Goal: Contribute content: Add original content to the website for others to see

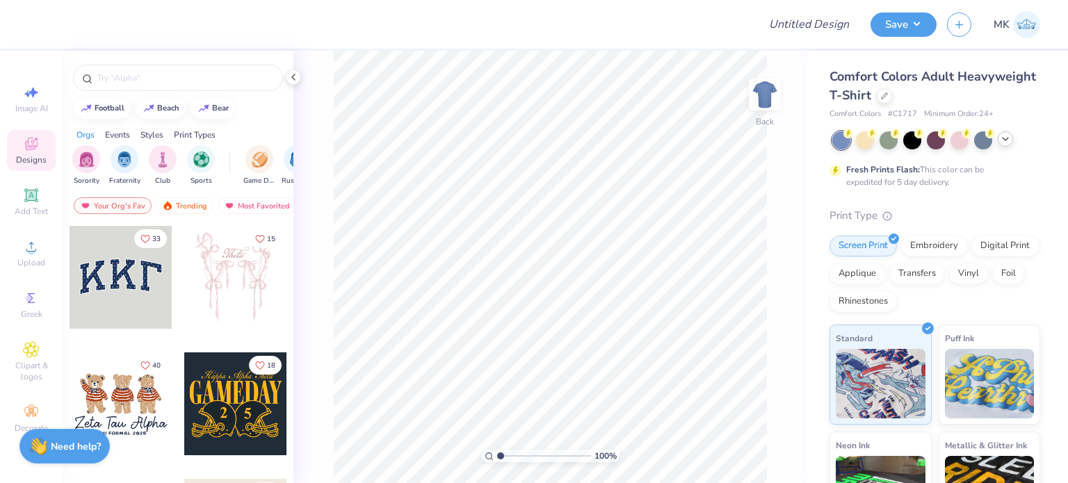
click at [1010, 138] on icon at bounding box center [1005, 139] width 11 height 11
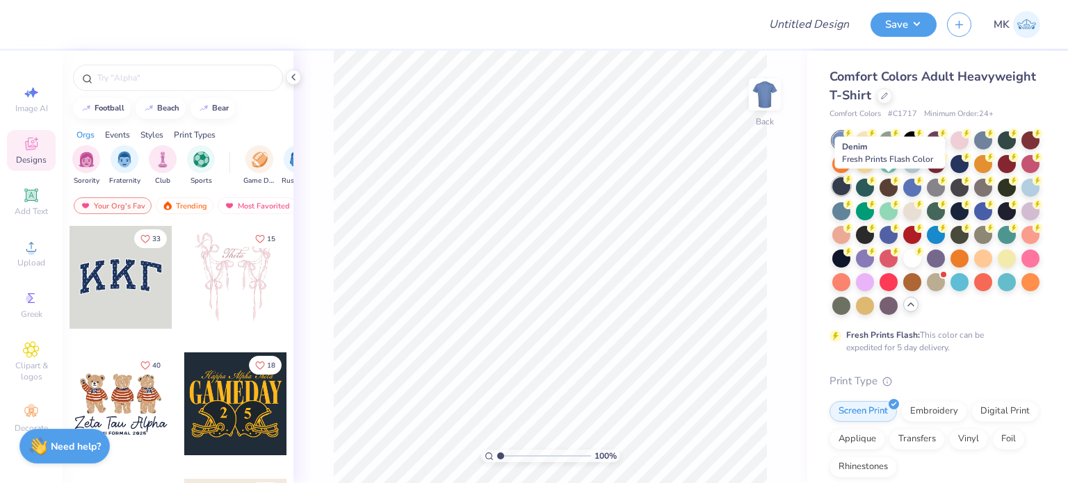
click at [851, 187] on div at bounding box center [842, 186] width 18 height 18
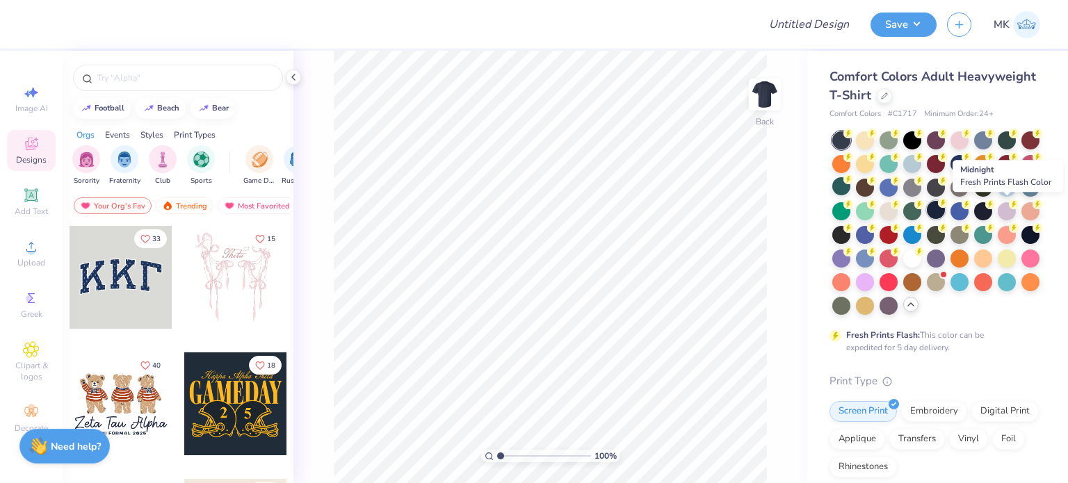
click at [945, 214] on div at bounding box center [936, 210] width 18 height 18
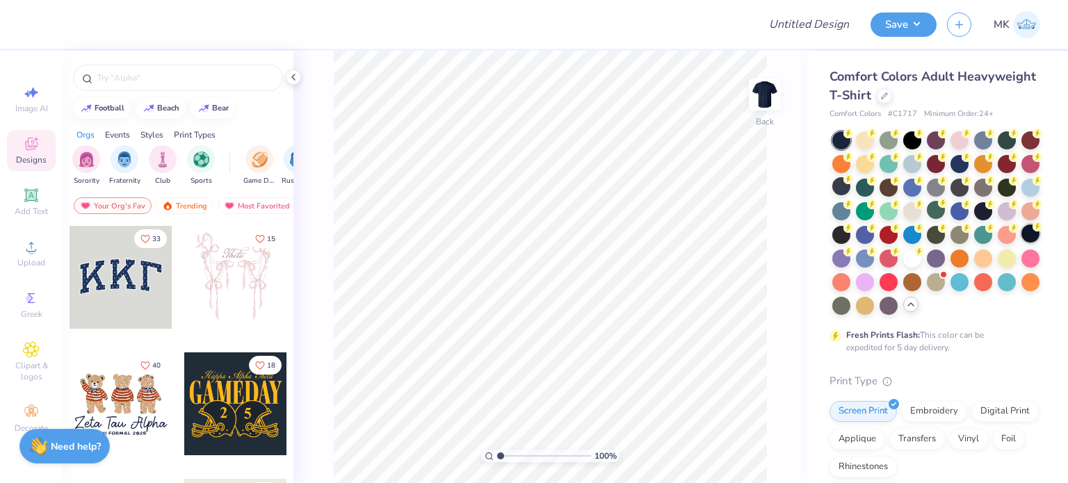
click at [1022, 243] on div at bounding box center [1031, 234] width 18 height 18
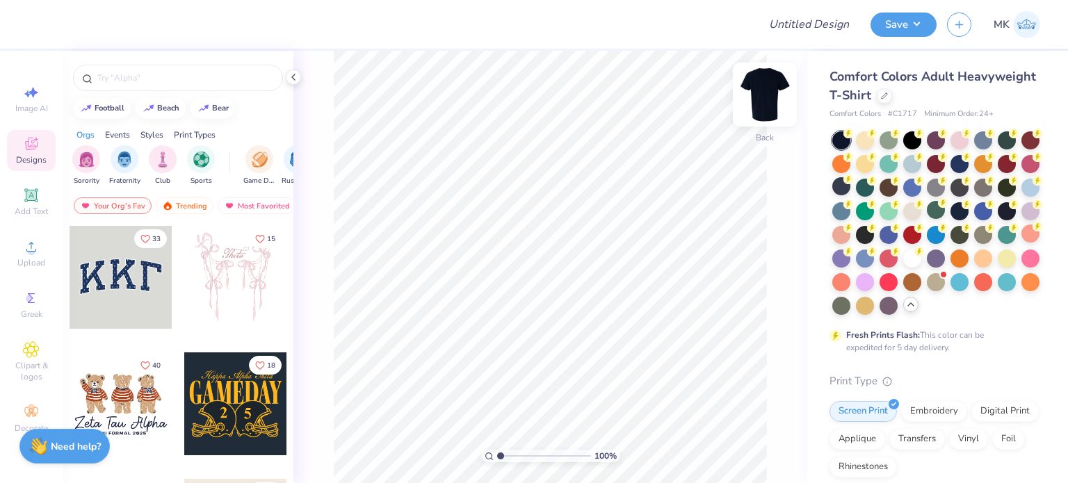
click at [765, 95] on img at bounding box center [765, 95] width 56 height 56
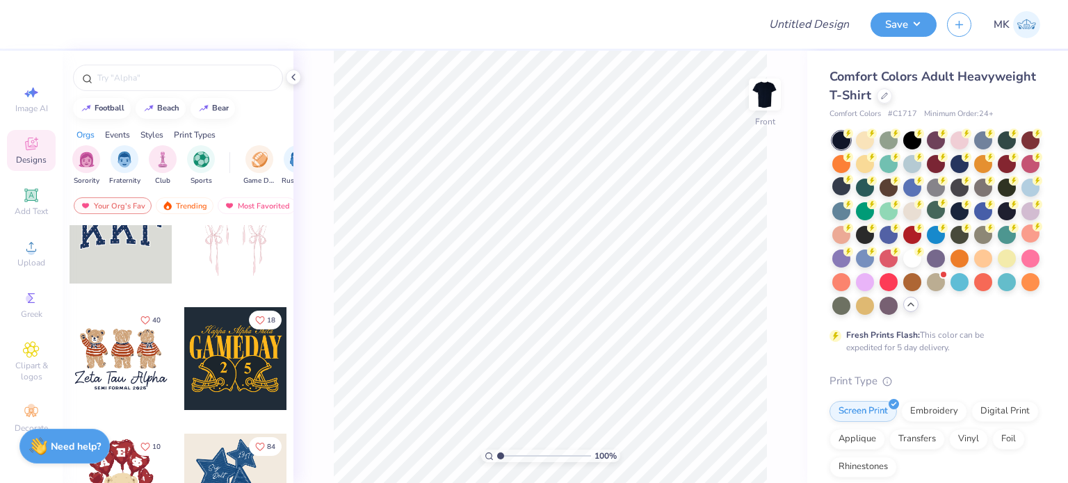
scroll to position [70, 0]
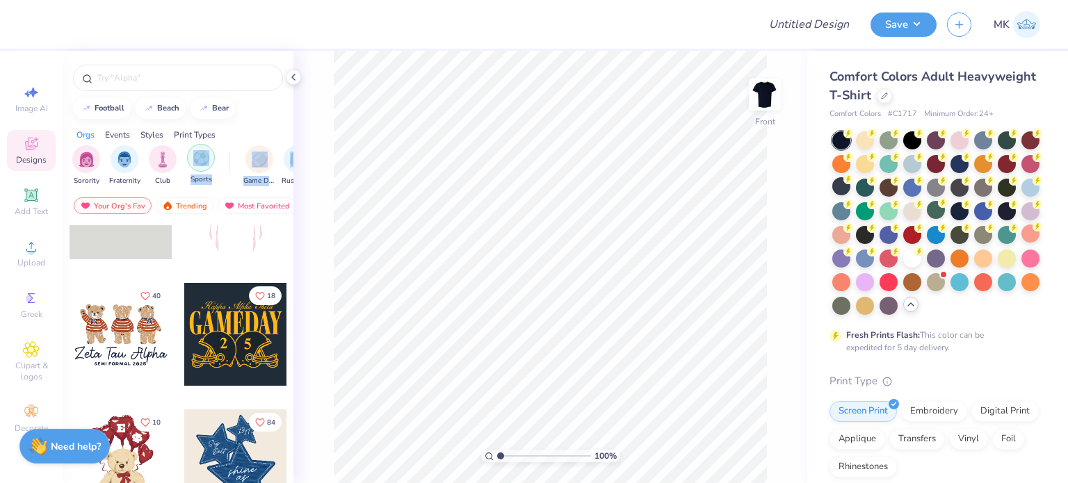
drag, startPoint x: 281, startPoint y: 164, endPoint x: 193, endPoint y: 157, distance: 88.6
click at [193, 157] on div "Sorority Fraternity Club Sports Game Day Rush & Bid Parent's Weekend PR & Gener…" at bounding box center [178, 167] width 231 height 52
click at [290, 163] on img "filter for Rush & Bid" at bounding box center [298, 158] width 16 height 16
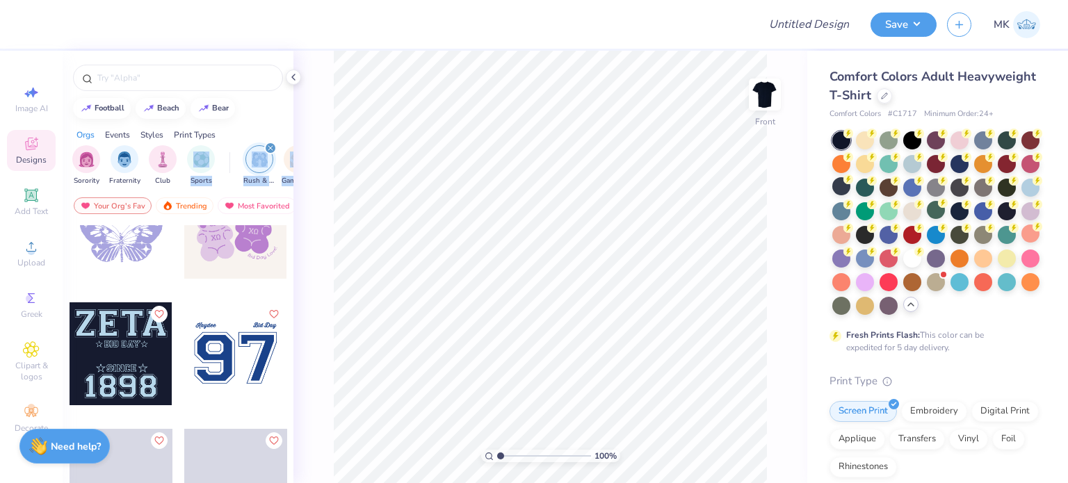
scroll to position [12527, 0]
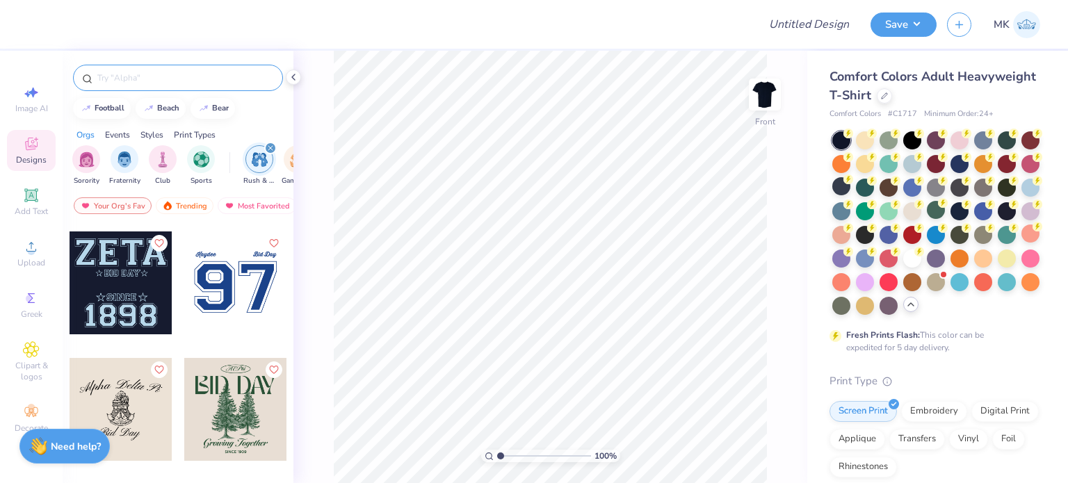
click at [136, 85] on div at bounding box center [178, 78] width 210 height 26
click at [136, 80] on input "text" at bounding box center [185, 78] width 178 height 14
paste input "Sigma Chi"
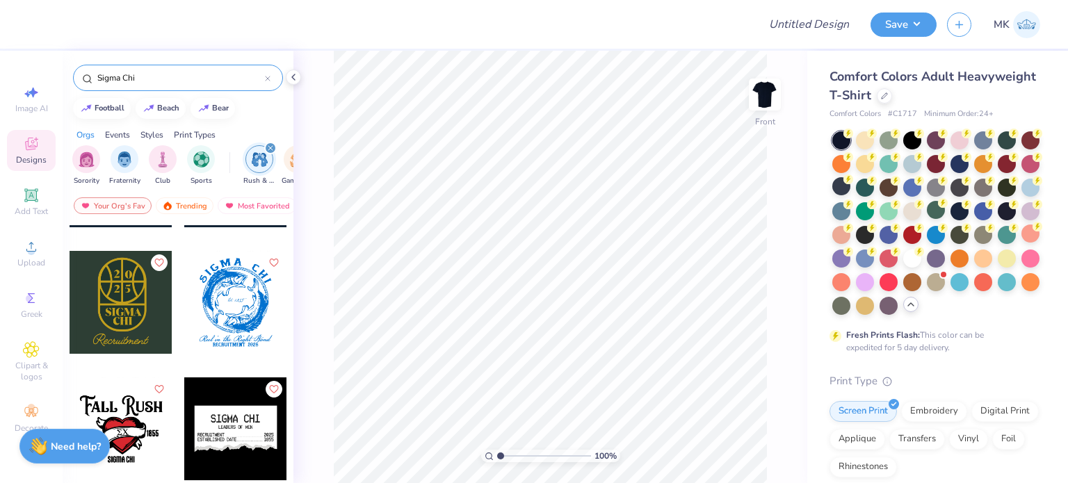
scroll to position [0, 0]
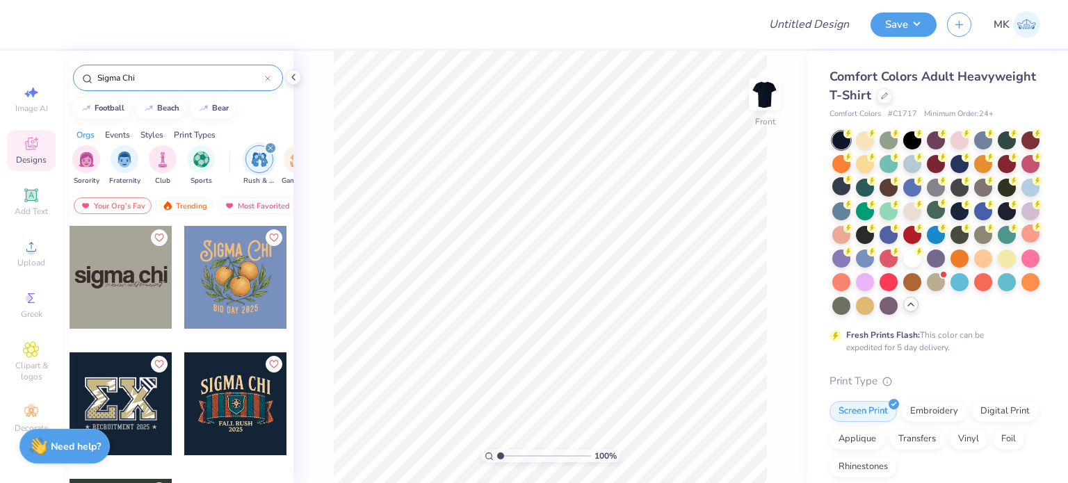
type input "Sigma Chi"
click at [116, 276] on div at bounding box center [121, 277] width 103 height 103
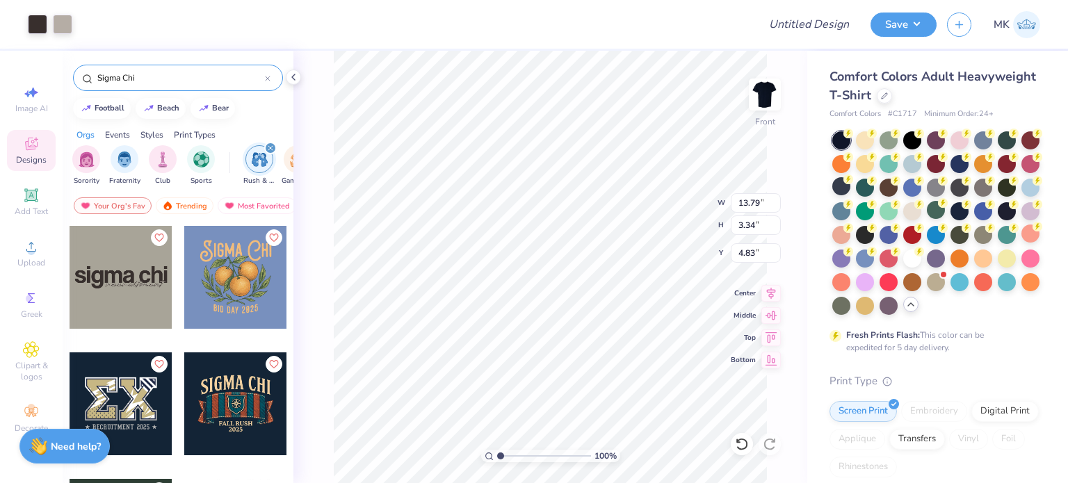
type input "4.83"
click at [912, 27] on button "Save" at bounding box center [904, 22] width 66 height 24
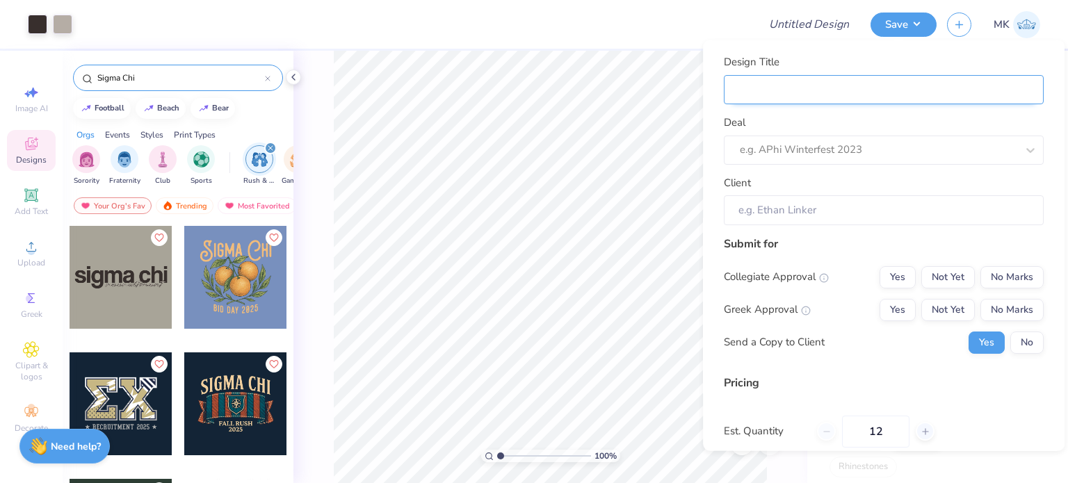
click at [801, 101] on input "Design Title" at bounding box center [884, 89] width 320 height 30
paste input "Sigma Chi"
type input "Sigma Chi"
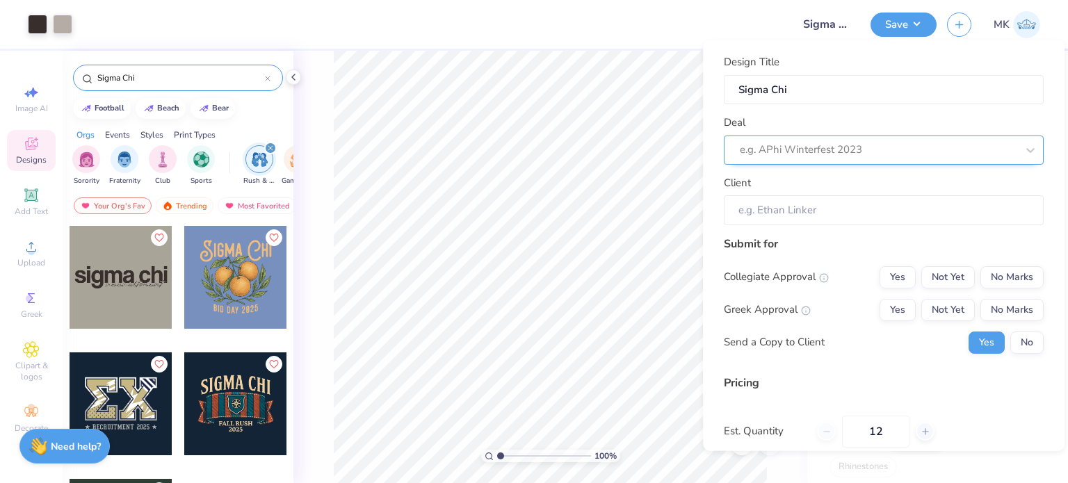
click at [763, 158] on div at bounding box center [878, 150] width 277 height 19
paste input "Sigma Chi"
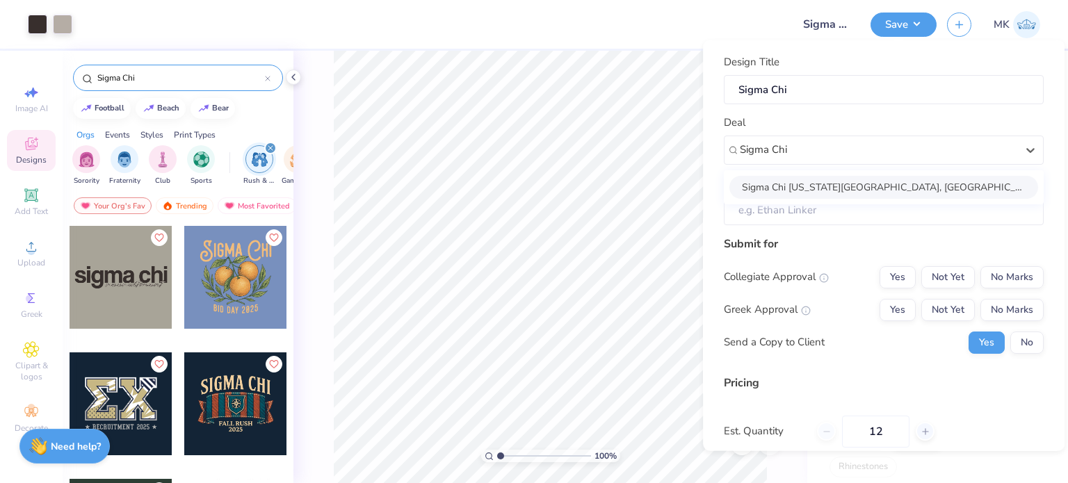
click at [818, 182] on div "Sigma Chi [US_STATE][GEOGRAPHIC_DATA], [GEOGRAPHIC_DATA] - [PERSON_NAME]" at bounding box center [884, 186] width 309 height 23
type input "Sigma Chi"
type input "[PERSON_NAME]"
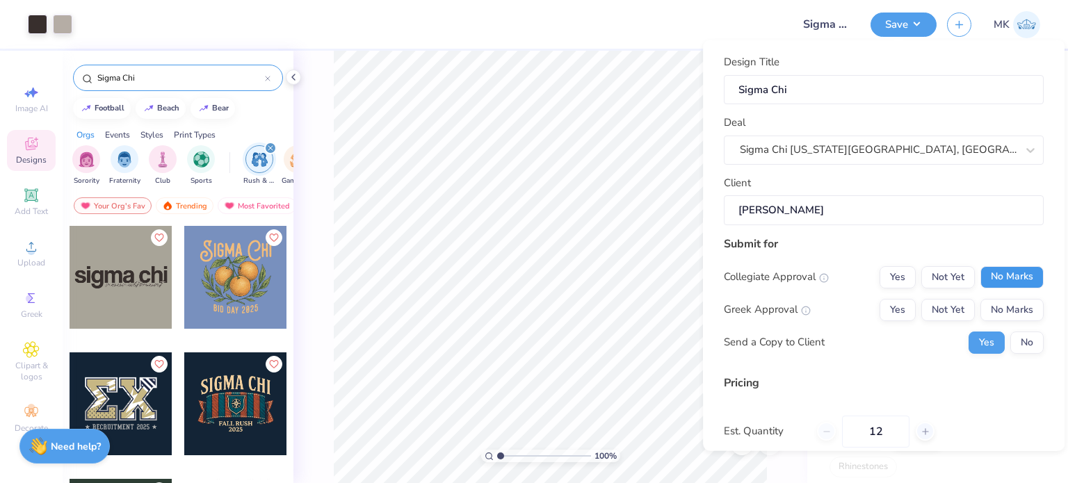
click at [1006, 280] on button "No Marks" at bounding box center [1012, 277] width 63 height 22
click at [895, 311] on button "Yes" at bounding box center [898, 309] width 36 height 22
click at [1029, 339] on button "No" at bounding box center [1027, 342] width 33 height 22
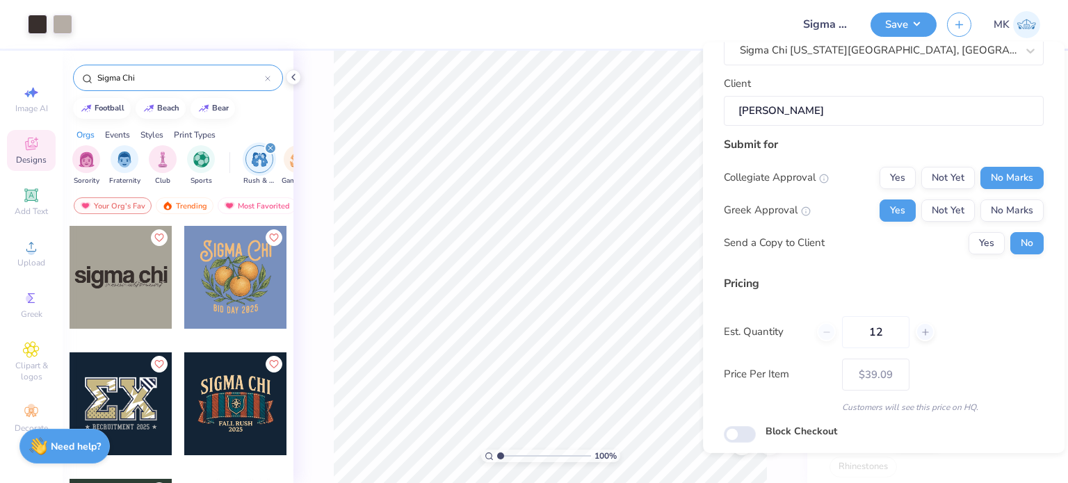
scroll to position [147, 0]
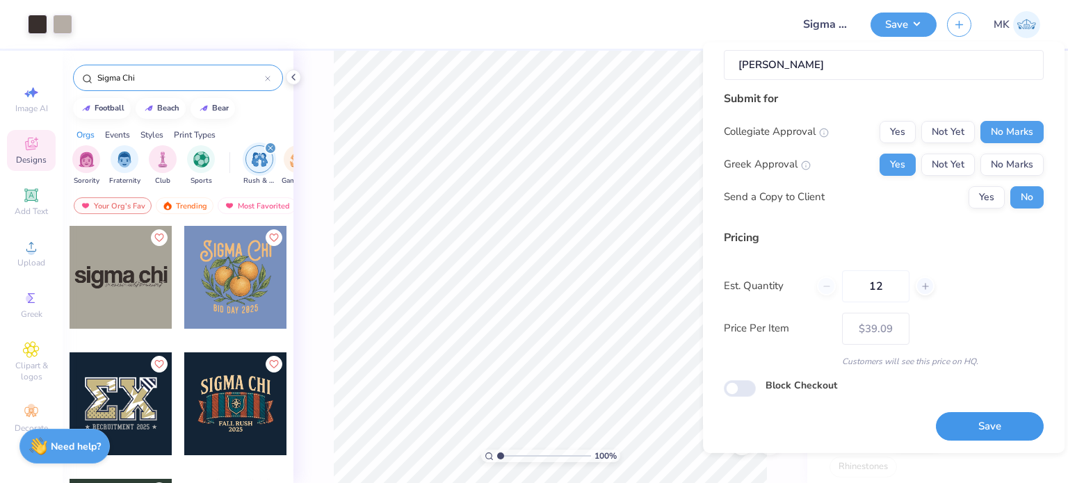
click at [965, 424] on button "Save" at bounding box center [990, 426] width 108 height 29
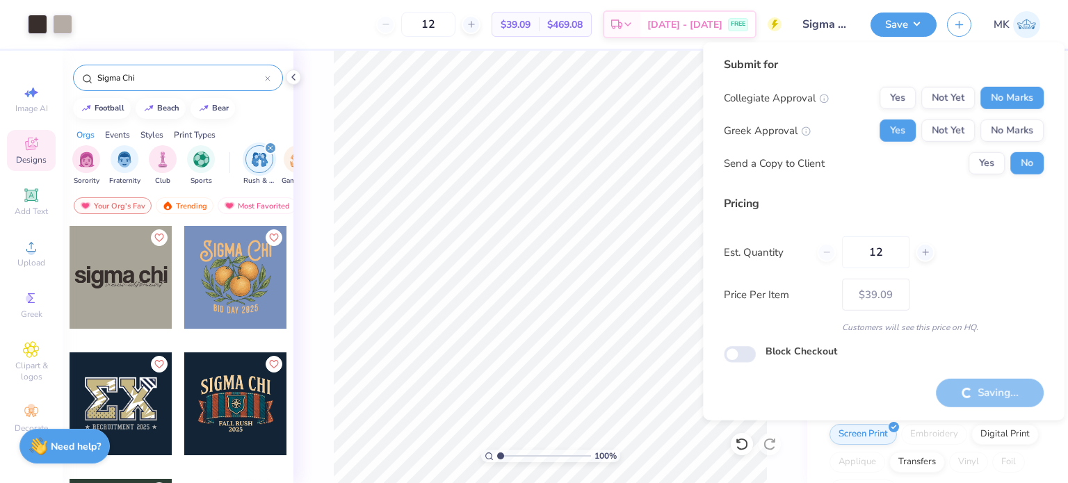
type input "– –"
